Goal: Find specific page/section: Find specific page/section

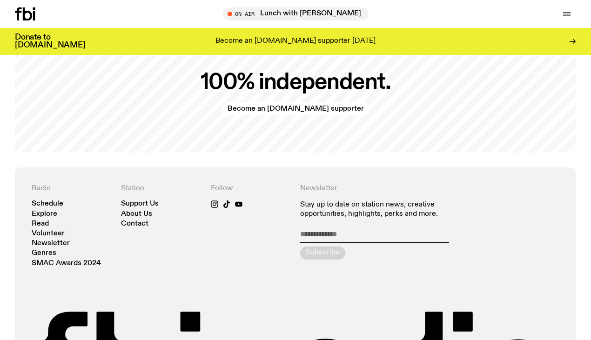
scroll to position [1855, 0]
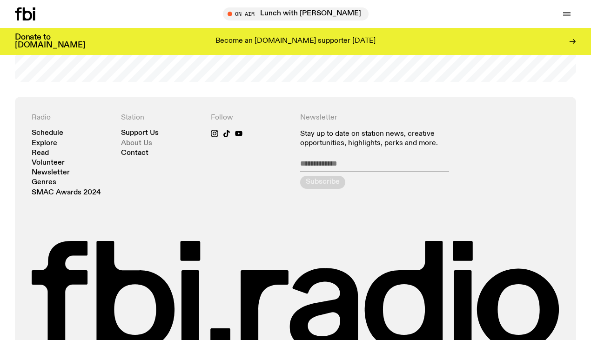
click at [141, 142] on link "About Us" at bounding box center [136, 143] width 31 height 7
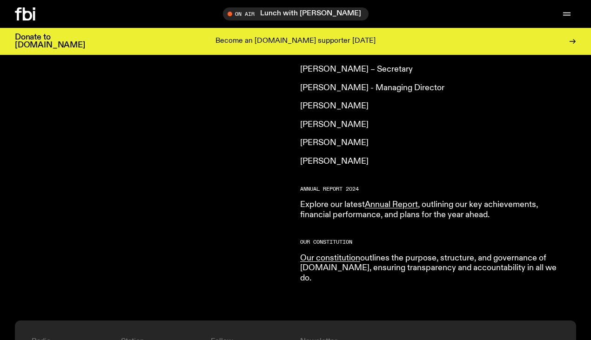
scroll to position [819, 0]
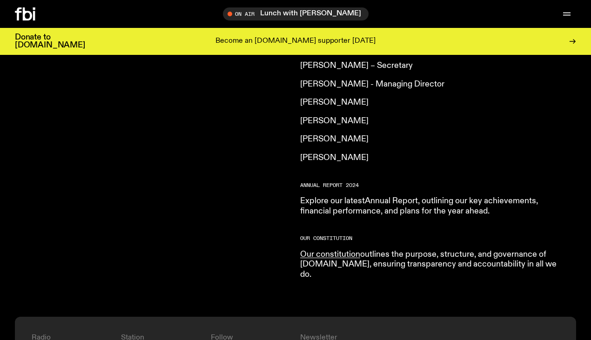
click at [388, 197] on link "Annual Report" at bounding box center [391, 201] width 53 height 8
